Goal: Information Seeking & Learning: Check status

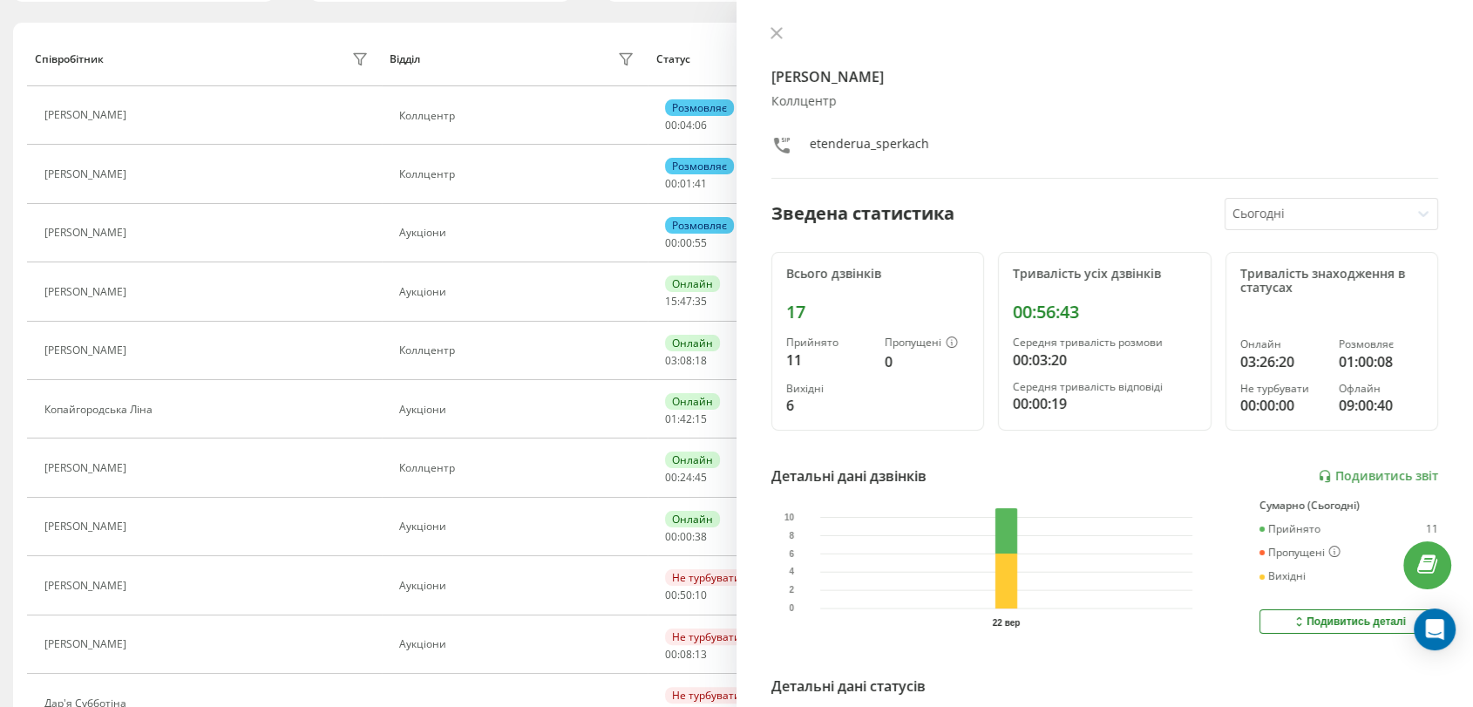
scroll to position [69, 0]
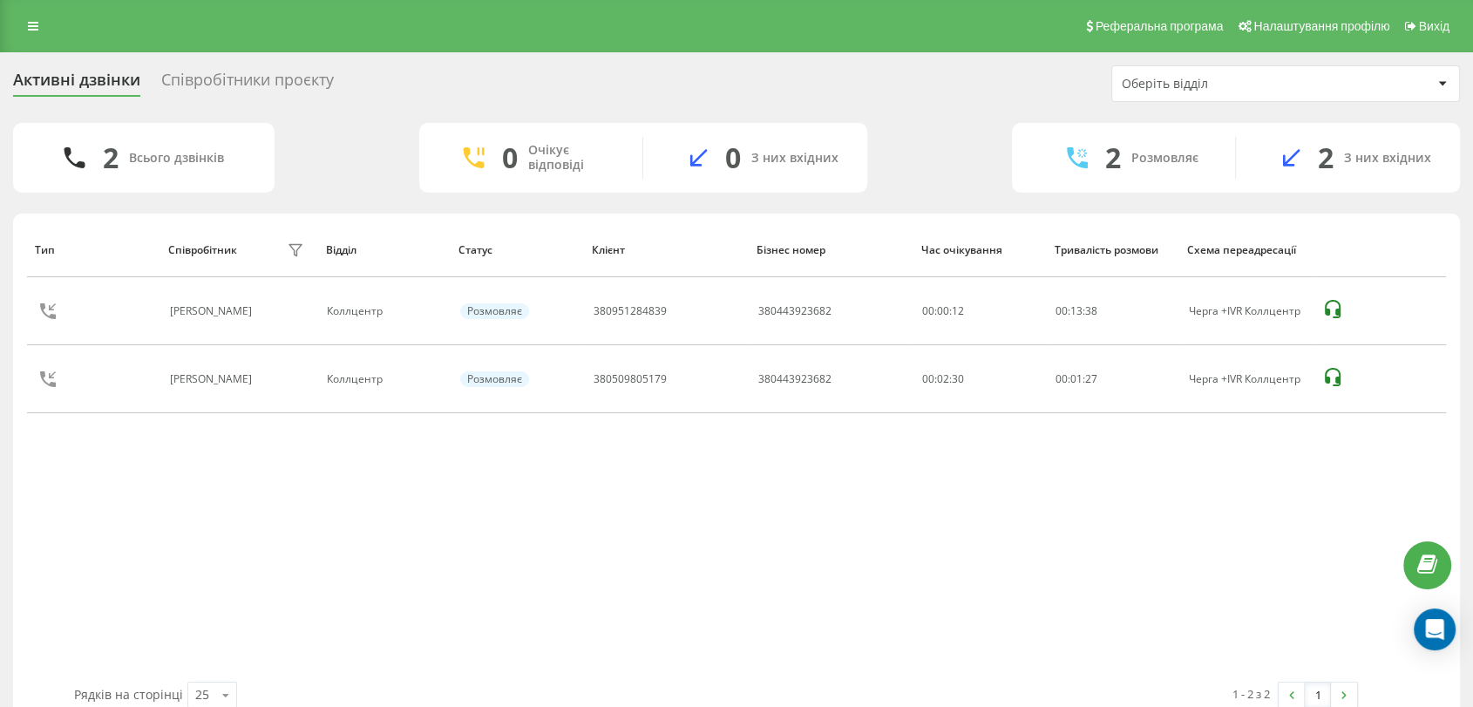
click at [683, 660] on div "Тип Співробітник фільтру Відділ Статус Клієнт Бізнес номер Час очікування Трива…" at bounding box center [736, 451] width 1419 height 459
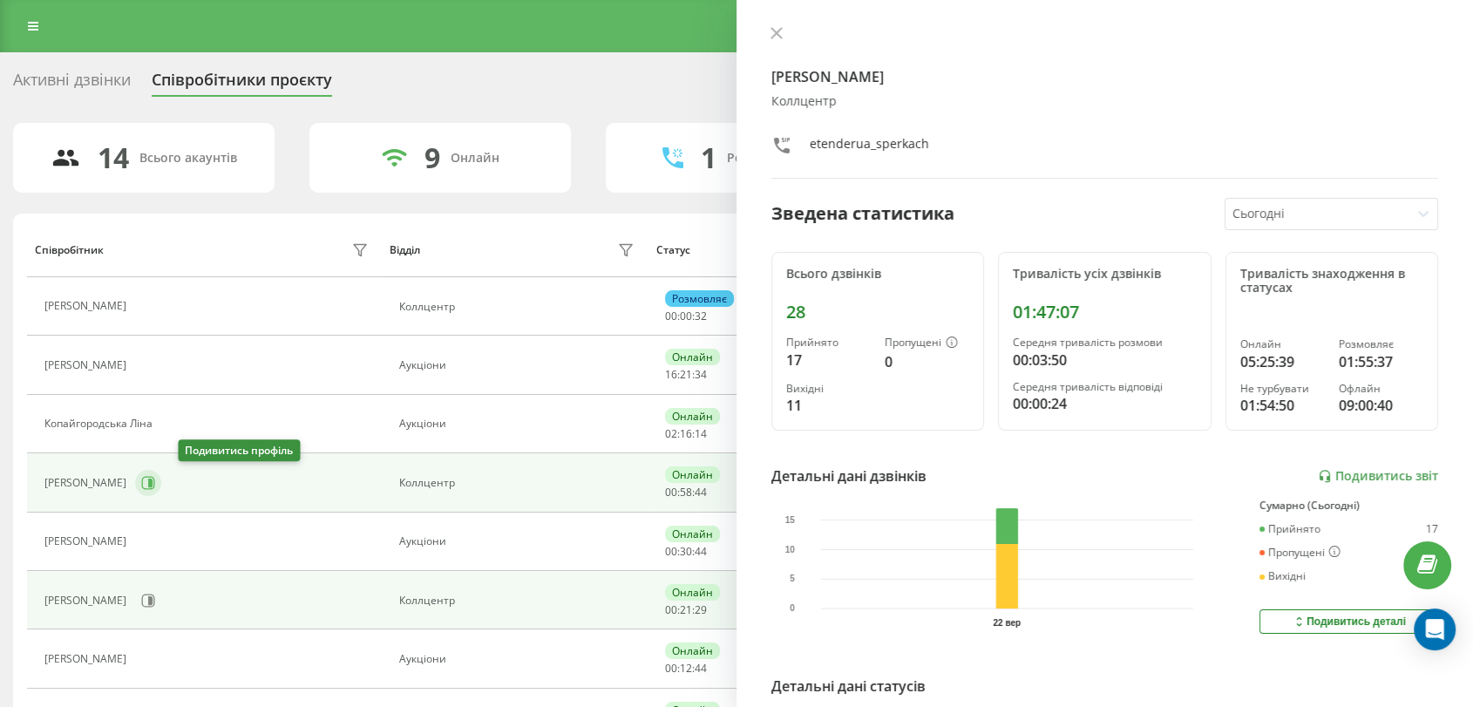
click at [155, 483] on icon at bounding box center [148, 483] width 14 height 14
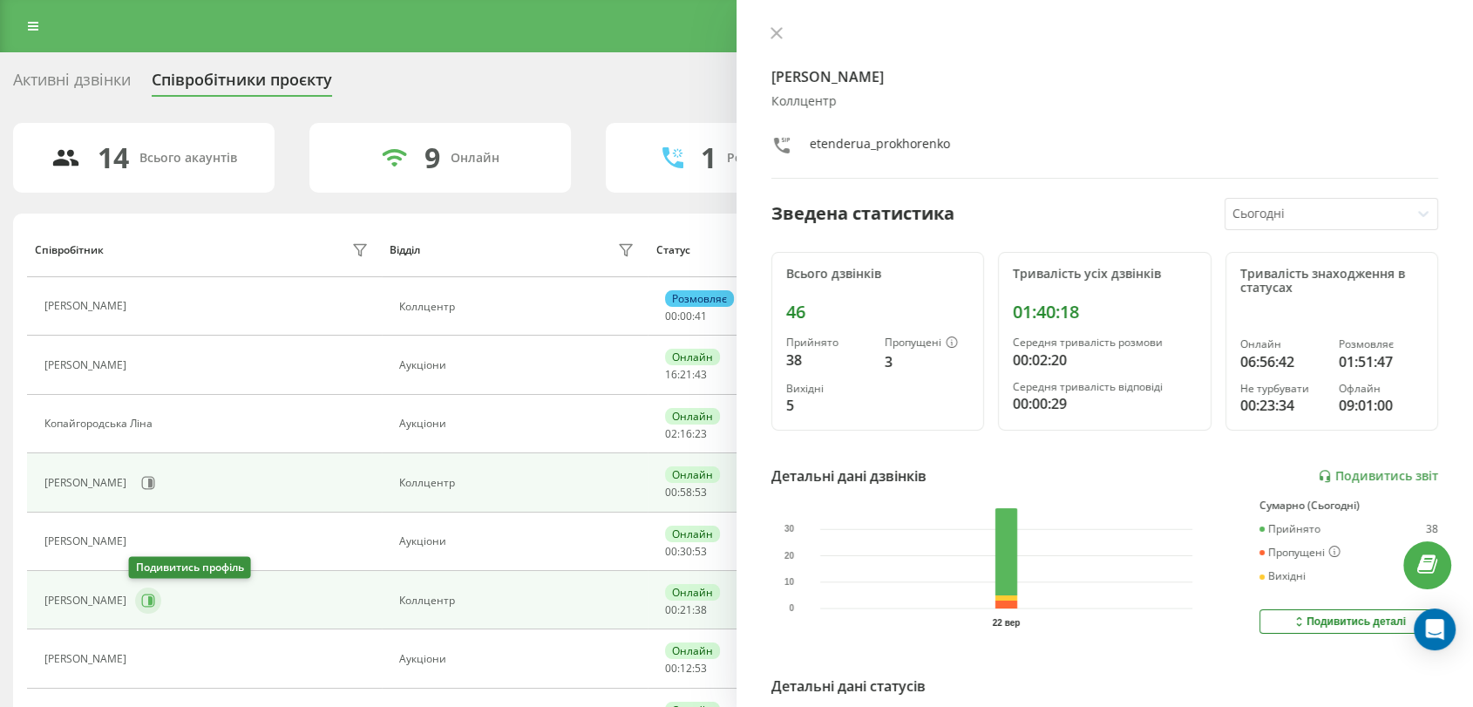
click at [147, 598] on icon at bounding box center [148, 600] width 13 height 13
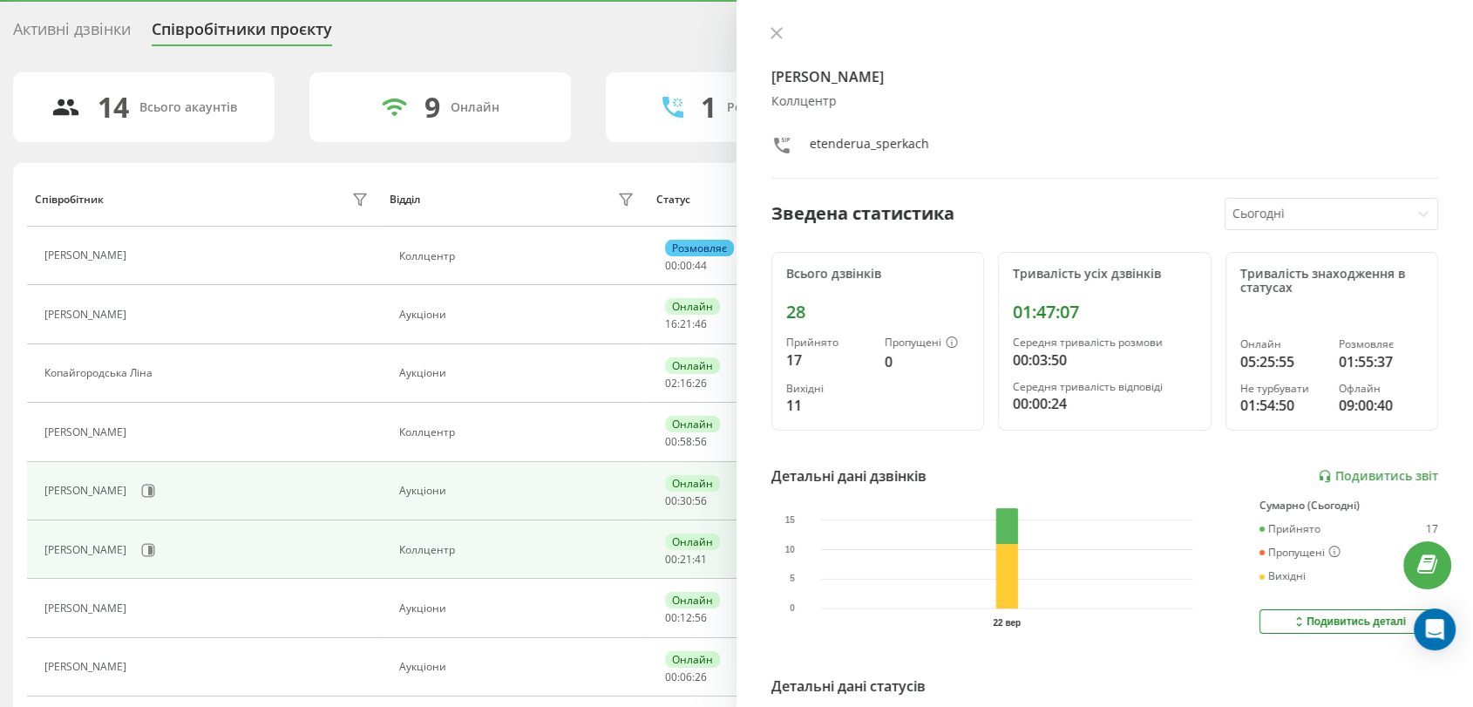
scroll to position [97, 0]
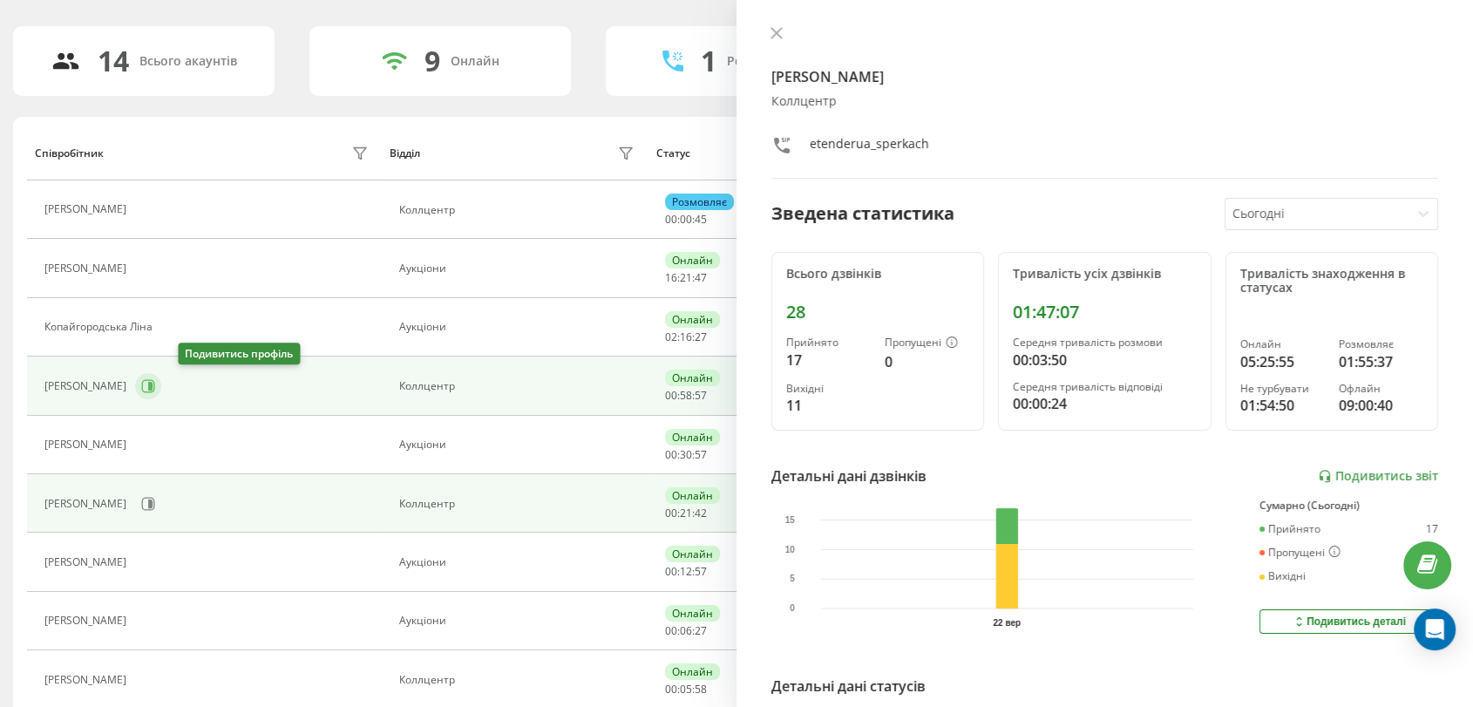
click at [195, 340] on div "Копайгородська Ліна" at bounding box center [208, 328] width 328 height 24
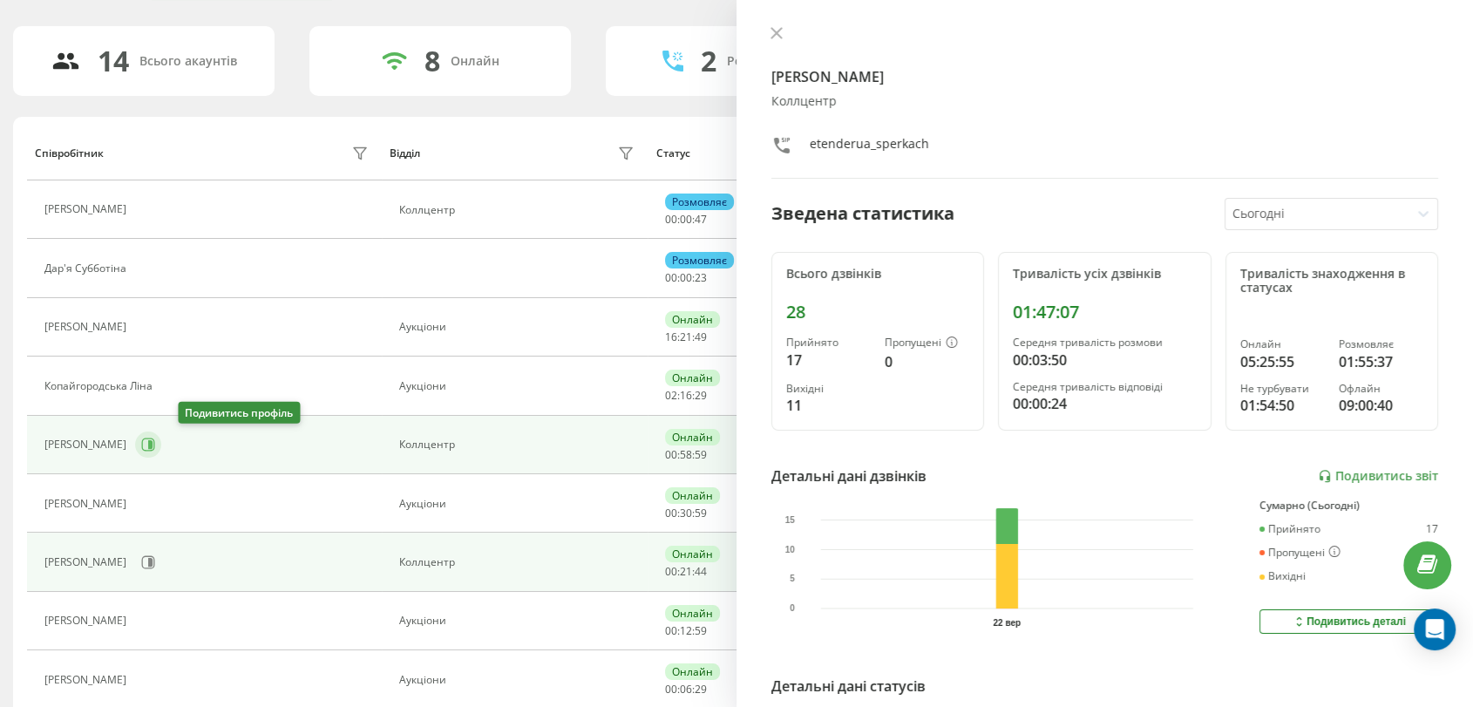
click at [155, 439] on icon at bounding box center [148, 445] width 14 height 14
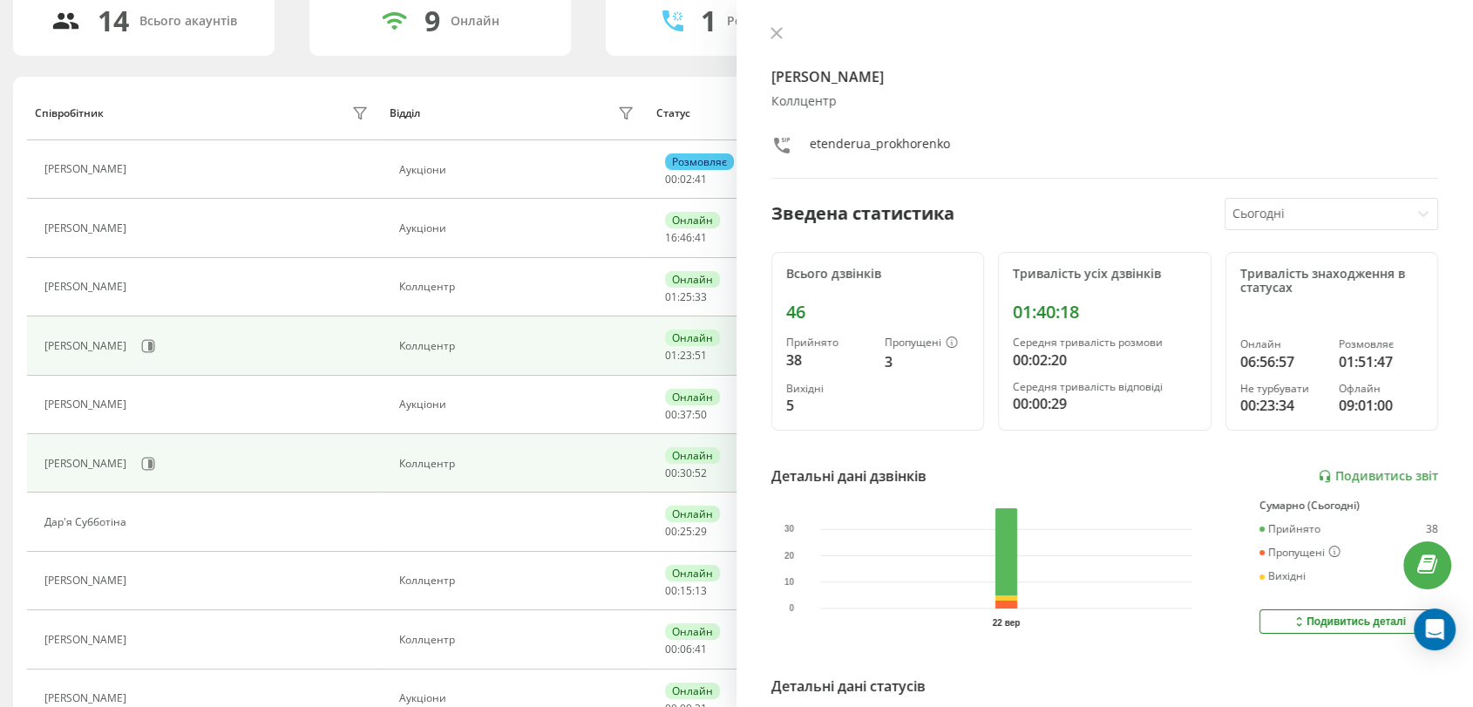
scroll to position [69, 0]
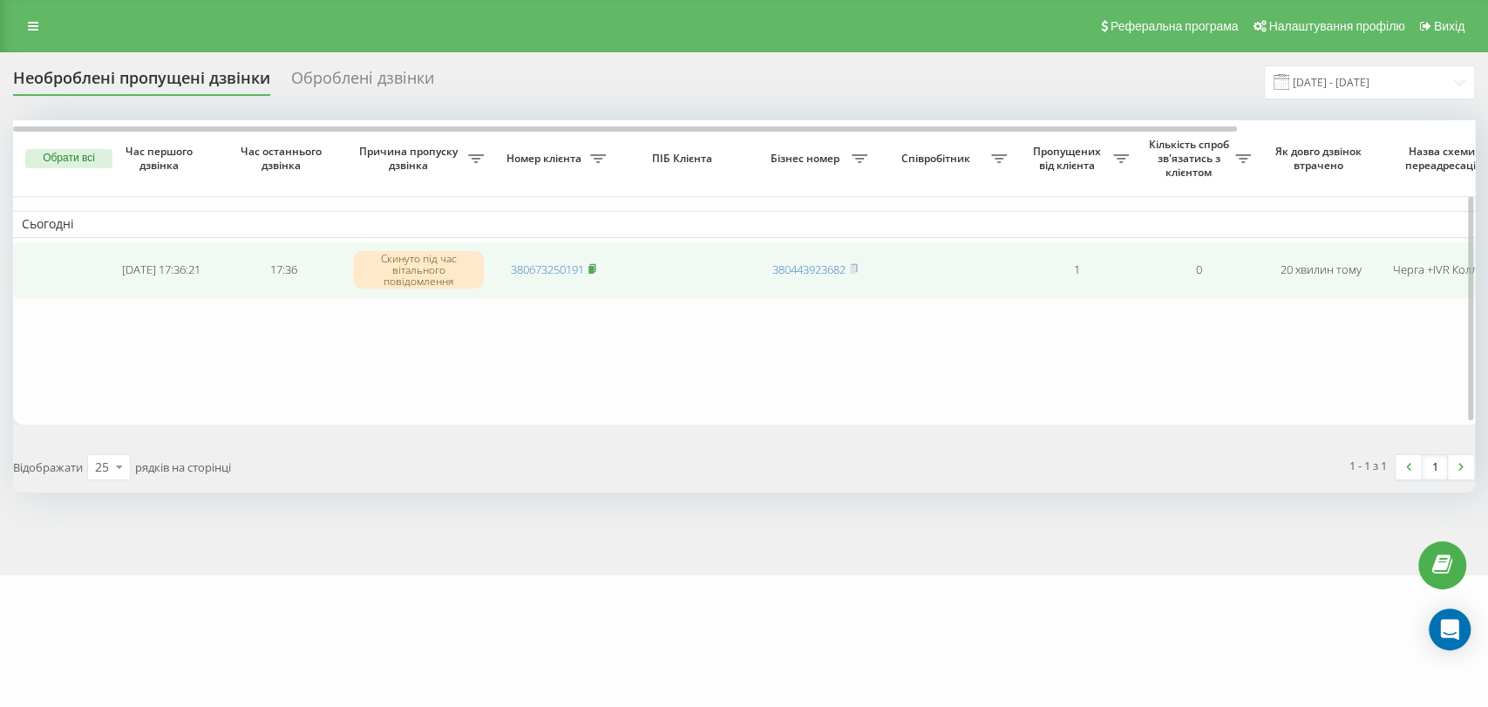
drag, startPoint x: 0, startPoint y: 0, endPoint x: 595, endPoint y: 266, distance: 651.3
click at [594, 266] on rect at bounding box center [590, 270] width 5 height 8
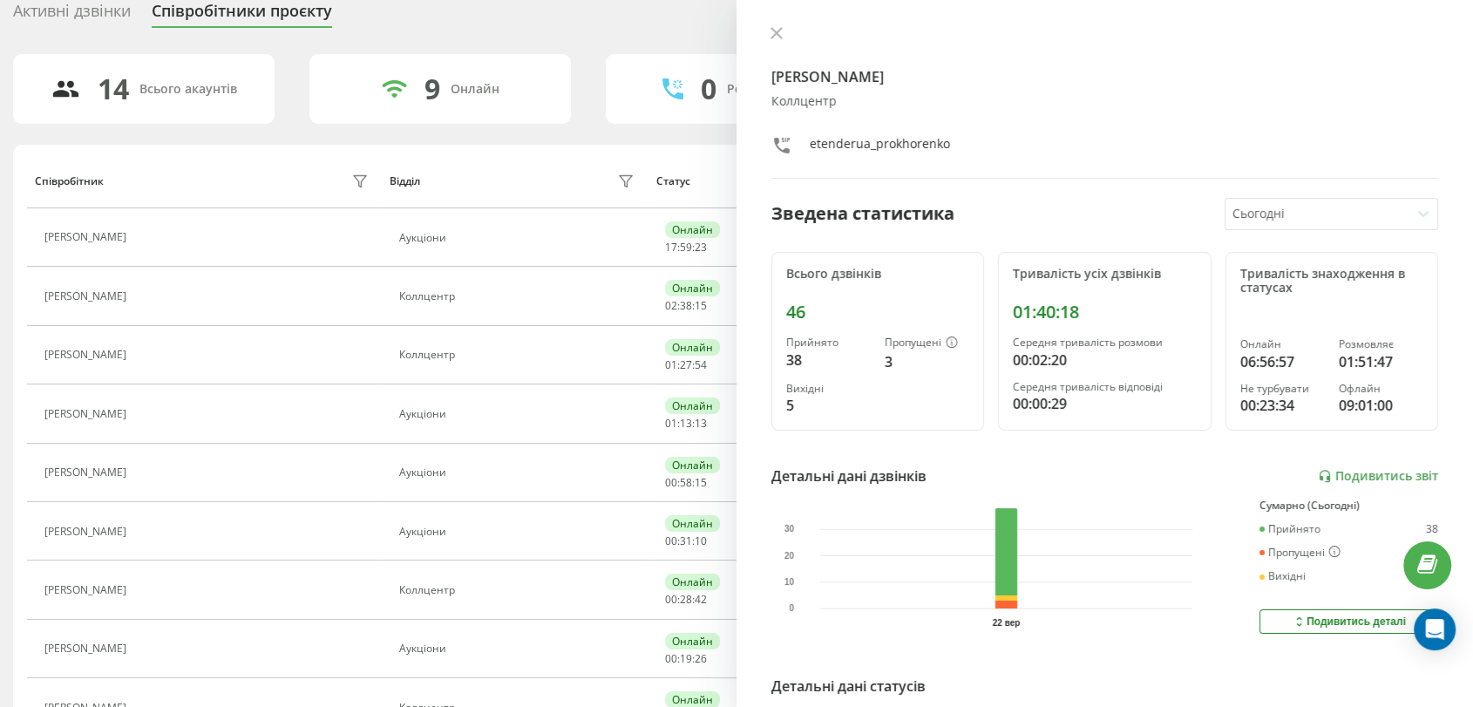
click at [775, 24] on div "[PERSON_NAME] Коллцентр etenderua_prokhorenko Зведена статистика Сьогодні Всьог…" at bounding box center [1105, 353] width 737 height 707
click at [775, 36] on icon at bounding box center [777, 33] width 12 height 12
